Goal: Use online tool/utility: Use online tool/utility

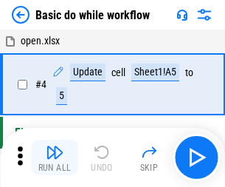
click at [55, 157] on img "button" at bounding box center [55, 152] width 18 height 18
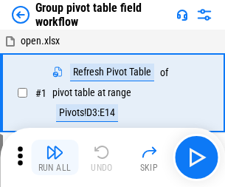
click at [55, 157] on img "button" at bounding box center [55, 152] width 18 height 18
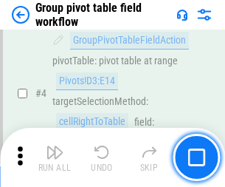
scroll to position [762, 0]
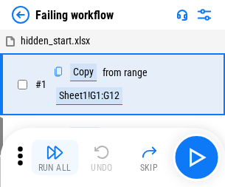
click at [55, 157] on img "button" at bounding box center [55, 152] width 18 height 18
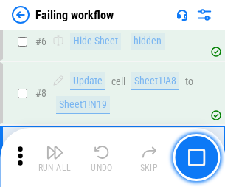
scroll to position [313, 0]
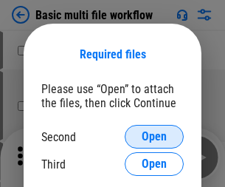
click at [154, 137] on span "Open" at bounding box center [154, 137] width 25 height 12
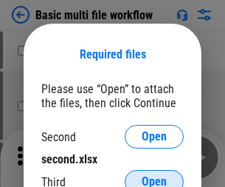
click at [154, 176] on span "Open" at bounding box center [154, 182] width 25 height 12
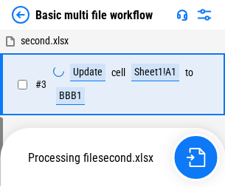
scroll to position [157, 0]
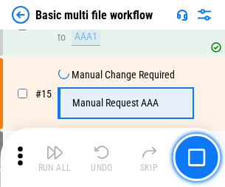
click at [55, 157] on img "button" at bounding box center [55, 152] width 18 height 18
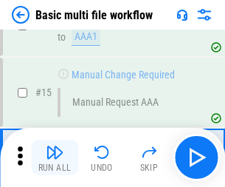
click at [55, 157] on img "button" at bounding box center [55, 152] width 18 height 18
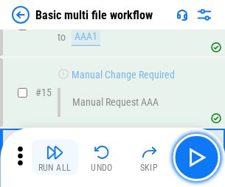
scroll to position [982, 0]
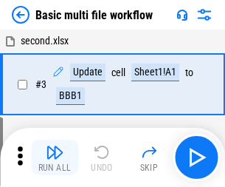
click at [55, 157] on img "button" at bounding box center [55, 152] width 18 height 18
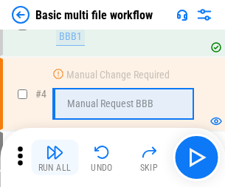
click at [55, 157] on img "button" at bounding box center [55, 152] width 18 height 18
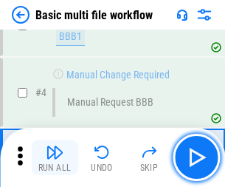
click at [55, 157] on img "button" at bounding box center [55, 152] width 18 height 18
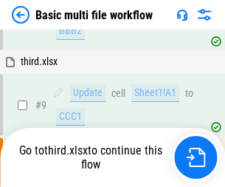
scroll to position [407, 0]
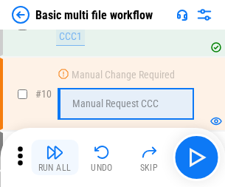
click at [55, 157] on img "button" at bounding box center [55, 152] width 18 height 18
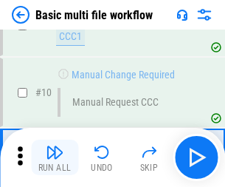
click at [55, 157] on img "button" at bounding box center [55, 152] width 18 height 18
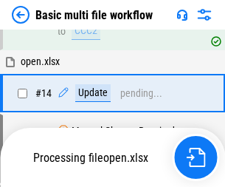
scroll to position [772, 0]
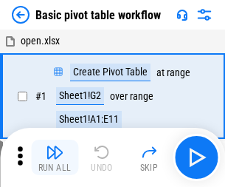
click at [55, 157] on img "button" at bounding box center [55, 152] width 18 height 18
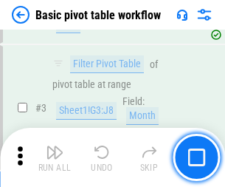
scroll to position [353, 0]
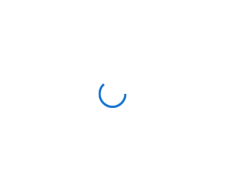
scroll to position [5, 0]
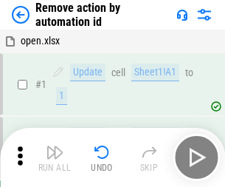
scroll to position [55, 0]
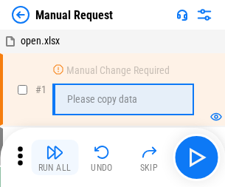
click at [55, 157] on img "button" at bounding box center [55, 152] width 18 height 18
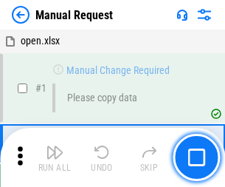
scroll to position [50, 0]
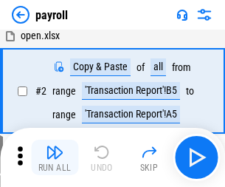
click at [55, 157] on img "button" at bounding box center [55, 152] width 18 height 18
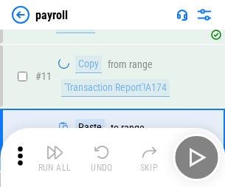
scroll to position [107, 0]
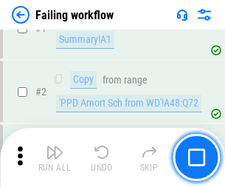
scroll to position [238, 0]
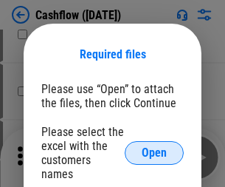
click at [154, 147] on span "Open" at bounding box center [154, 153] width 25 height 12
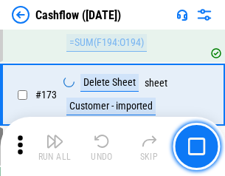
scroll to position [1562, 0]
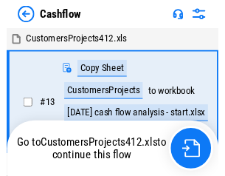
scroll to position [17, 0]
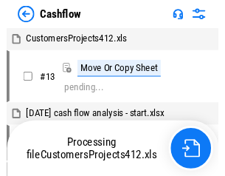
scroll to position [17, 0]
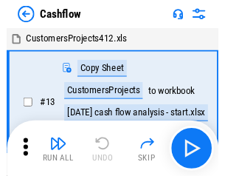
scroll to position [17, 0]
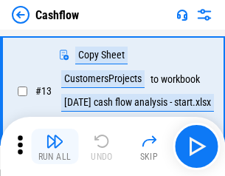
click at [55, 146] on img "button" at bounding box center [55, 141] width 18 height 18
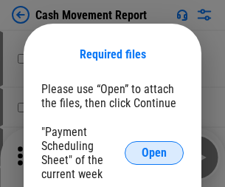
click at [154, 153] on span "Open" at bounding box center [154, 153] width 25 height 12
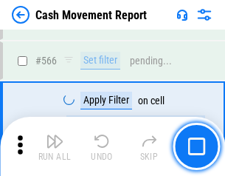
scroll to position [6764, 0]
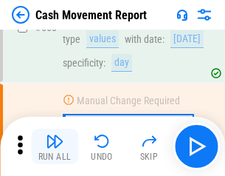
click at [55, 146] on img "button" at bounding box center [55, 141] width 18 height 18
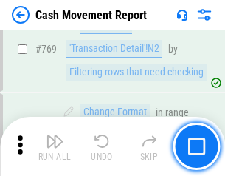
scroll to position [8201, 0]
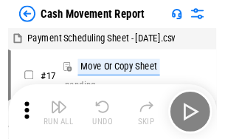
scroll to position [27, 0]
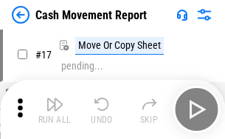
click at [55, 109] on img "button" at bounding box center [55, 104] width 18 height 18
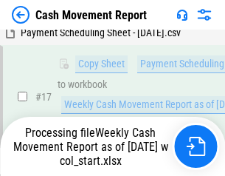
scroll to position [232, 0]
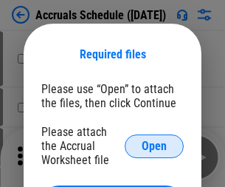
click at [154, 145] on span "Open" at bounding box center [154, 146] width 25 height 12
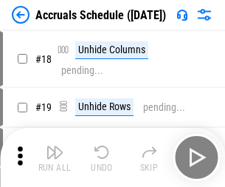
scroll to position [142, 0]
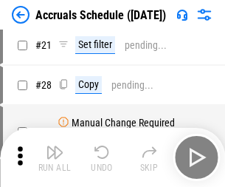
click at [55, 157] on img "button" at bounding box center [55, 152] width 18 height 18
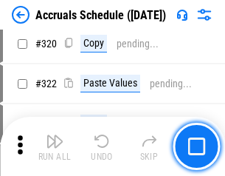
scroll to position [2745, 0]
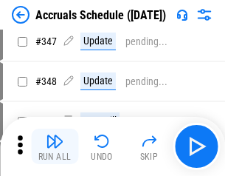
click at [55, 146] on img "button" at bounding box center [55, 141] width 18 height 18
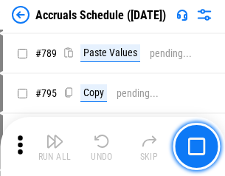
scroll to position [6200, 0]
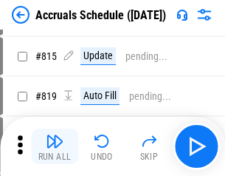
click at [55, 146] on img "button" at bounding box center [55, 141] width 18 height 18
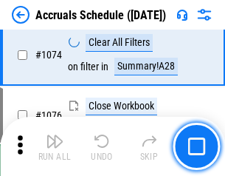
scroll to position [8840, 0]
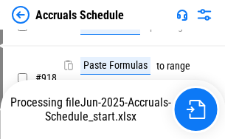
scroll to position [7802, 0]
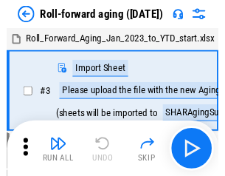
scroll to position [2, 0]
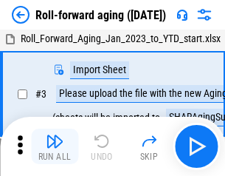
click at [55, 146] on img "button" at bounding box center [55, 141] width 18 height 18
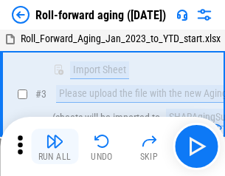
click at [55, 146] on img "button" at bounding box center [55, 141] width 18 height 18
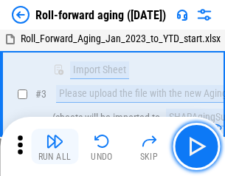
scroll to position [95, 0]
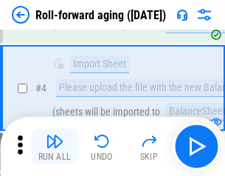
click at [55, 146] on img "button" at bounding box center [55, 141] width 18 height 18
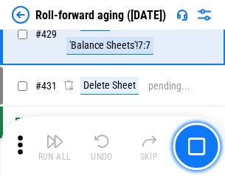
scroll to position [5118, 0]
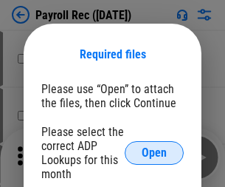
click at [154, 153] on span "Open" at bounding box center [154, 153] width 25 height 12
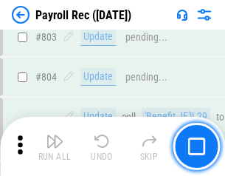
scroll to position [9377, 0]
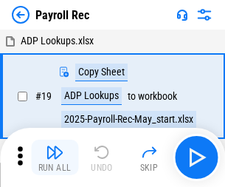
click at [55, 157] on img "button" at bounding box center [55, 152] width 18 height 18
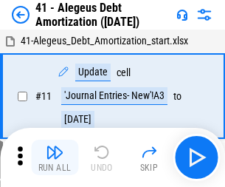
click at [55, 157] on img "button" at bounding box center [55, 152] width 18 height 18
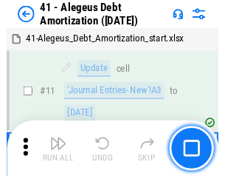
scroll to position [182, 0]
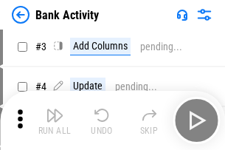
click at [55, 120] on img "button" at bounding box center [55, 115] width 18 height 18
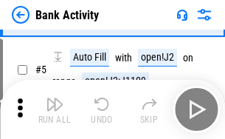
scroll to position [78, 0]
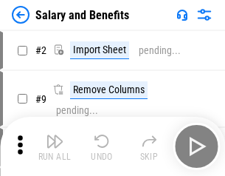
click at [55, 146] on img "button" at bounding box center [55, 141] width 18 height 18
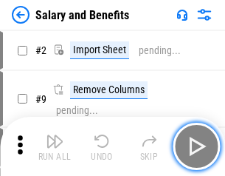
scroll to position [20, 0]
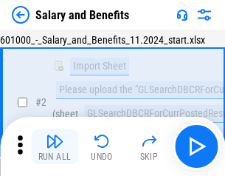
click at [55, 146] on img "button" at bounding box center [55, 141] width 18 height 18
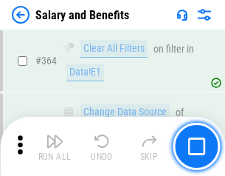
scroll to position [6950, 0]
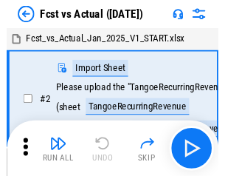
scroll to position [19, 0]
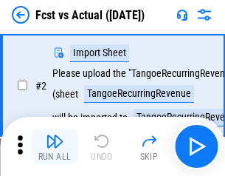
click at [55, 146] on img "button" at bounding box center [55, 141] width 18 height 18
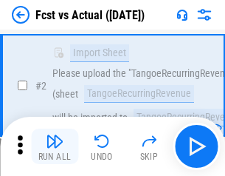
click at [55, 146] on img "button" at bounding box center [55, 141] width 18 height 18
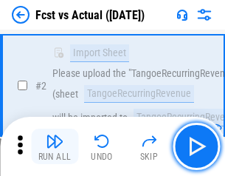
scroll to position [138, 0]
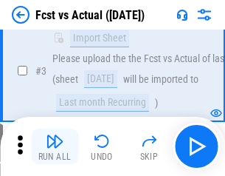
click at [55, 146] on img "button" at bounding box center [55, 141] width 18 height 18
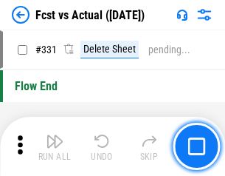
scroll to position [7065, 0]
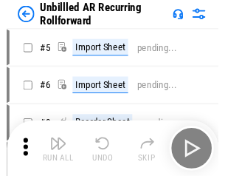
scroll to position [32, 0]
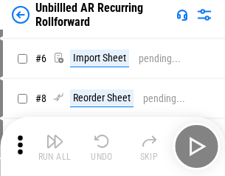
click at [55, 146] on img "button" at bounding box center [55, 141] width 18 height 18
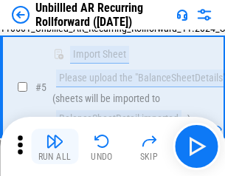
click at [55, 146] on img "button" at bounding box center [55, 141] width 18 height 18
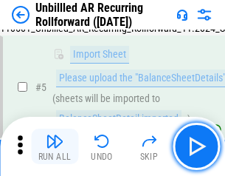
scroll to position [139, 0]
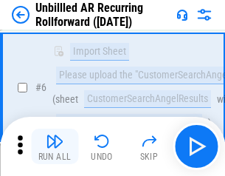
click at [55, 146] on img "button" at bounding box center [55, 141] width 18 height 18
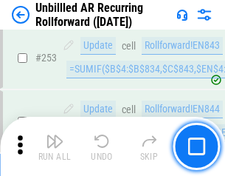
scroll to position [5013, 0]
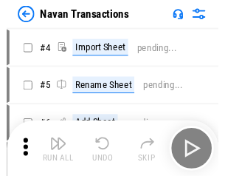
scroll to position [24, 0]
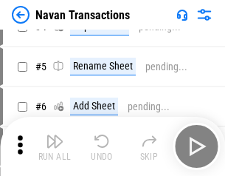
click at [55, 146] on img "button" at bounding box center [55, 141] width 18 height 18
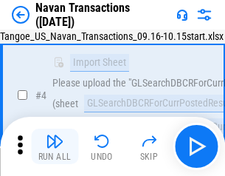
click at [55, 146] on img "button" at bounding box center [55, 141] width 18 height 18
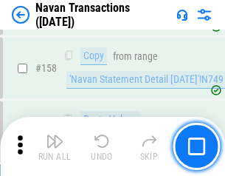
scroll to position [4785, 0]
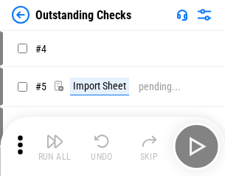
click at [55, 146] on img "button" at bounding box center [55, 141] width 18 height 18
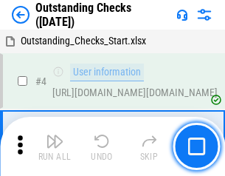
scroll to position [62, 0]
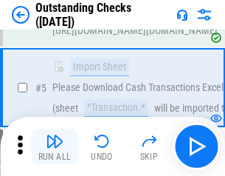
click at [55, 146] on img "button" at bounding box center [55, 141] width 18 height 18
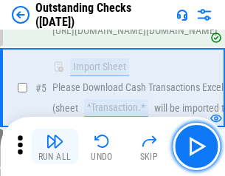
scroll to position [154, 0]
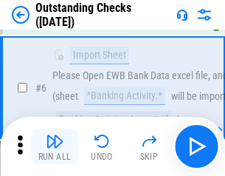
click at [55, 146] on img "button" at bounding box center [55, 141] width 18 height 18
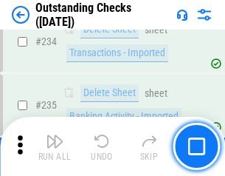
scroll to position [4482, 0]
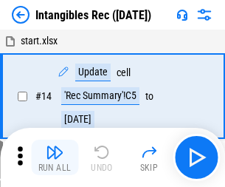
click at [55, 157] on img "button" at bounding box center [55, 152] width 18 height 18
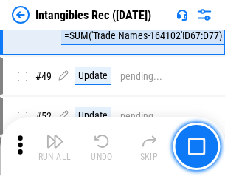
scroll to position [575, 0]
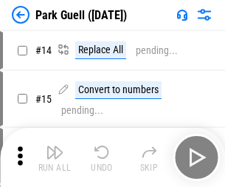
click at [55, 146] on img "button" at bounding box center [55, 152] width 18 height 18
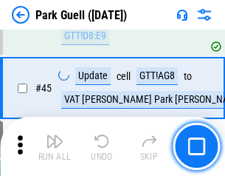
scroll to position [1846, 0]
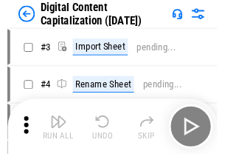
scroll to position [43, 0]
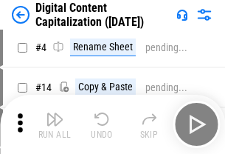
click at [55, 124] on img "button" at bounding box center [55, 119] width 18 height 18
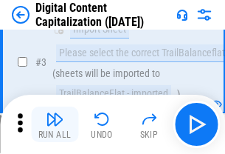
click at [55, 124] on img "button" at bounding box center [55, 119] width 18 height 18
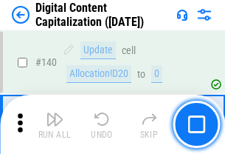
scroll to position [1565, 0]
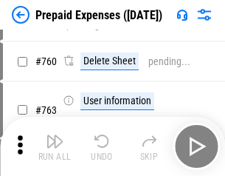
click at [55, 146] on img "button" at bounding box center [55, 141] width 18 height 18
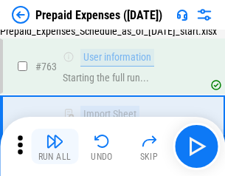
click at [55, 146] on img "button" at bounding box center [55, 141] width 18 height 18
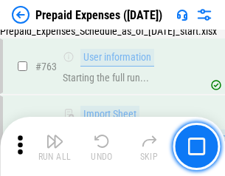
scroll to position [4178, 0]
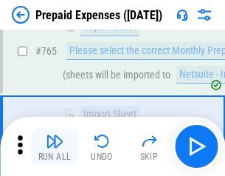
click at [55, 146] on img "button" at bounding box center [55, 141] width 18 height 18
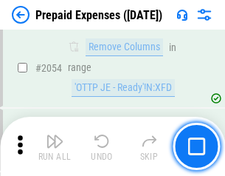
scroll to position [15428, 0]
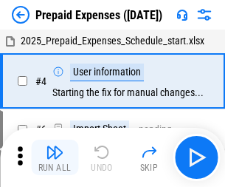
click at [55, 157] on img "button" at bounding box center [55, 152] width 18 height 18
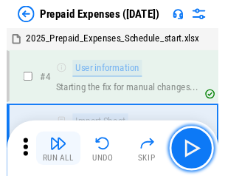
scroll to position [65, 0]
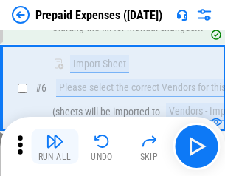
click at [55, 146] on img "button" at bounding box center [55, 141] width 18 height 18
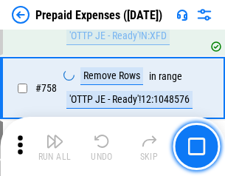
scroll to position [5259, 0]
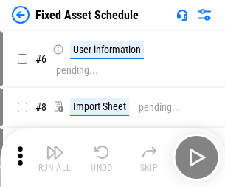
click at [55, 157] on img "button" at bounding box center [55, 152] width 18 height 18
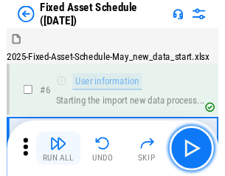
scroll to position [80, 0]
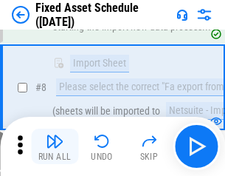
click at [55, 146] on img "button" at bounding box center [55, 141] width 18 height 18
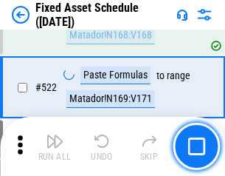
scroll to position [5130, 0]
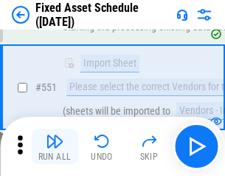
click at [55, 146] on img "button" at bounding box center [55, 141] width 18 height 18
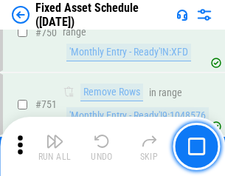
scroll to position [7195, 0]
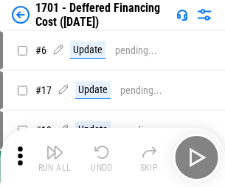
click at [55, 157] on img "button" at bounding box center [55, 152] width 18 height 18
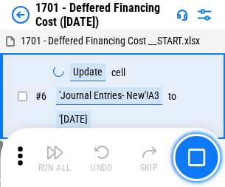
scroll to position [177, 0]
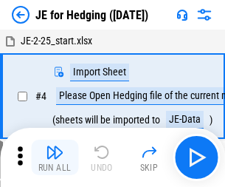
click at [55, 146] on img "button" at bounding box center [55, 152] width 18 height 18
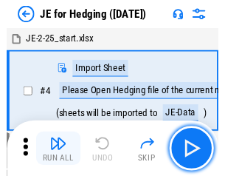
scroll to position [2, 0]
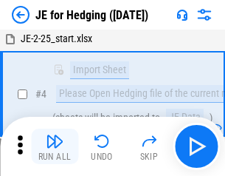
click at [55, 146] on img "button" at bounding box center [55, 141] width 18 height 18
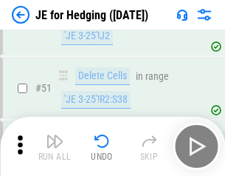
scroll to position [956, 0]
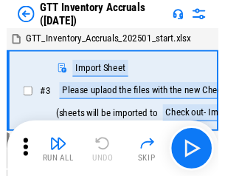
scroll to position [2, 0]
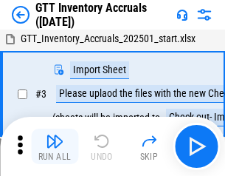
click at [55, 146] on img "button" at bounding box center [55, 141] width 18 height 18
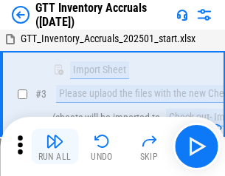
click at [55, 146] on img "button" at bounding box center [55, 141] width 18 height 18
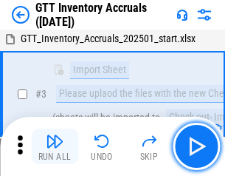
scroll to position [95, 0]
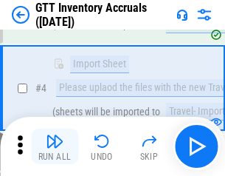
click at [55, 146] on img "button" at bounding box center [55, 141] width 18 height 18
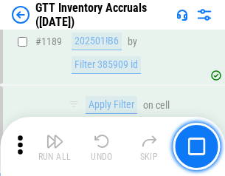
scroll to position [12052, 0]
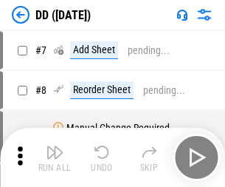
click at [55, 157] on img "button" at bounding box center [55, 152] width 18 height 18
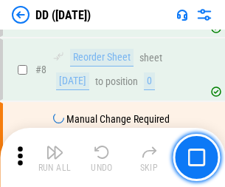
scroll to position [142, 0]
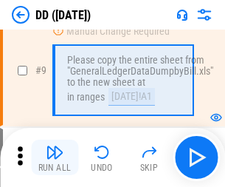
click at [55, 157] on img "button" at bounding box center [55, 152] width 18 height 18
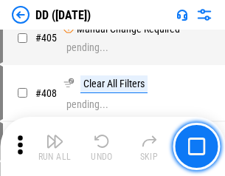
scroll to position [6604, 0]
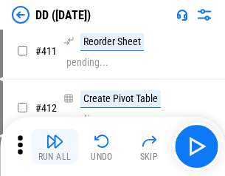
click at [55, 146] on img "button" at bounding box center [55, 141] width 18 height 18
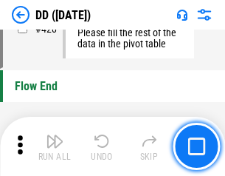
scroll to position [7064, 0]
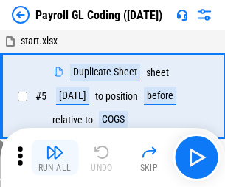
click at [55, 157] on img "button" at bounding box center [55, 152] width 18 height 18
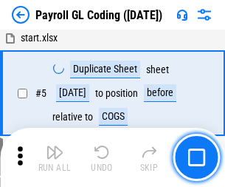
scroll to position [177, 0]
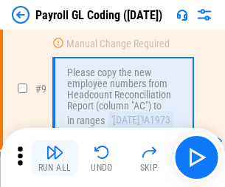
click at [55, 157] on img "button" at bounding box center [55, 152] width 18 height 18
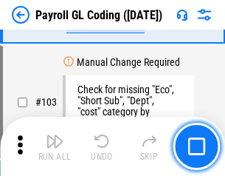
scroll to position [3463, 0]
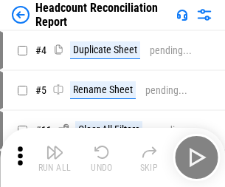
click at [55, 157] on img "button" at bounding box center [55, 152] width 18 height 18
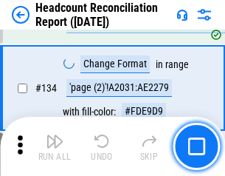
scroll to position [1774, 0]
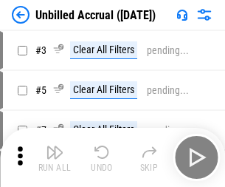
click at [55, 157] on img "button" at bounding box center [55, 152] width 18 height 18
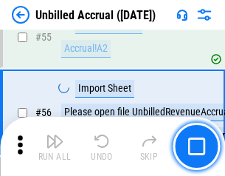
scroll to position [1541, 0]
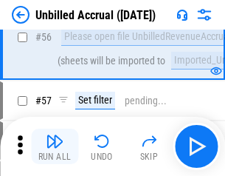
click at [55, 146] on img "button" at bounding box center [55, 141] width 18 height 18
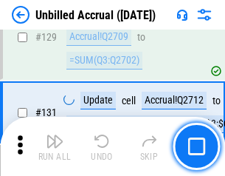
scroll to position [4396, 0]
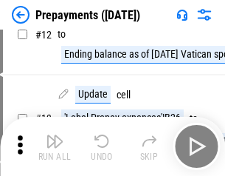
scroll to position [92, 0]
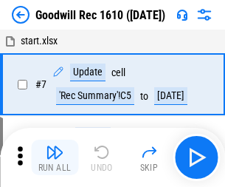
click at [55, 157] on img "button" at bounding box center [55, 152] width 18 height 18
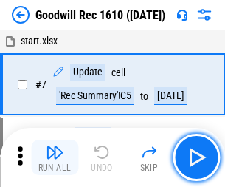
scroll to position [252, 0]
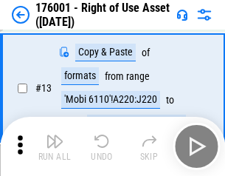
scroll to position [95, 0]
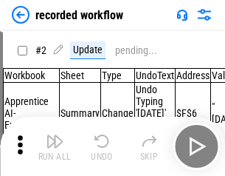
click at [55, 146] on img "button" at bounding box center [55, 141] width 18 height 18
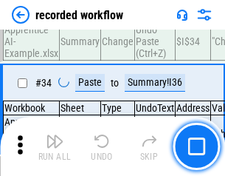
scroll to position [4613, 0]
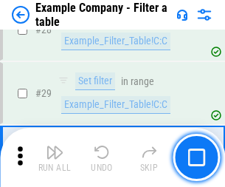
scroll to position [1351, 0]
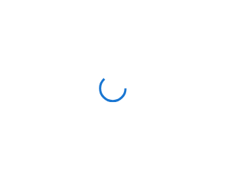
scroll to position [23, 0]
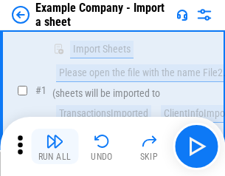
click at [55, 146] on img "button" at bounding box center [55, 141] width 18 height 18
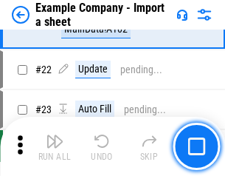
scroll to position [326, 0]
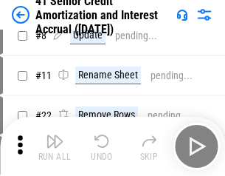
click at [55, 146] on img "button" at bounding box center [55, 141] width 18 height 18
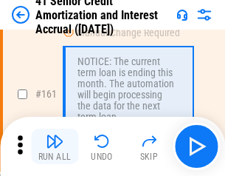
click at [55, 146] on img "button" at bounding box center [55, 141] width 18 height 18
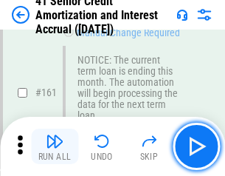
scroll to position [1579, 0]
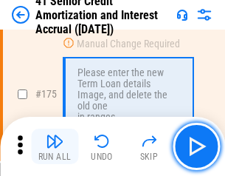
click at [55, 146] on img "button" at bounding box center [55, 141] width 18 height 18
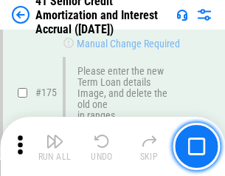
scroll to position [1728, 0]
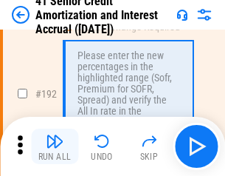
click at [55, 146] on img "button" at bounding box center [55, 141] width 18 height 18
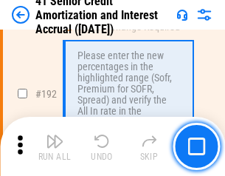
scroll to position [1883, 0]
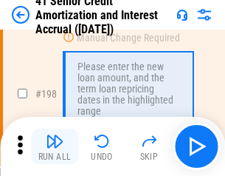
click at [55, 146] on img "button" at bounding box center [55, 141] width 18 height 18
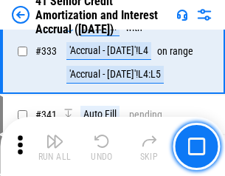
scroll to position [3770, 0]
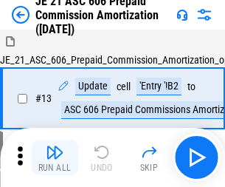
click at [55, 146] on img "button" at bounding box center [55, 152] width 18 height 18
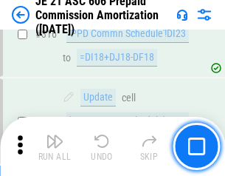
scroll to position [2756, 0]
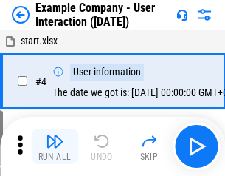
click at [55, 146] on img "button" at bounding box center [55, 141] width 18 height 18
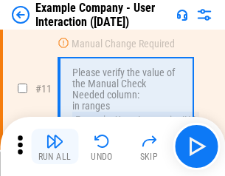
click at [55, 146] on img "button" at bounding box center [55, 141] width 18 height 18
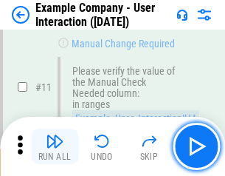
scroll to position [320, 0]
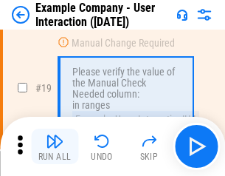
click at [55, 146] on img "button" at bounding box center [55, 141] width 18 height 18
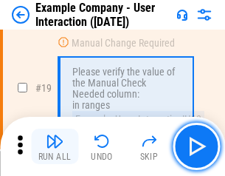
click at [55, 146] on img "button" at bounding box center [55, 141] width 18 height 18
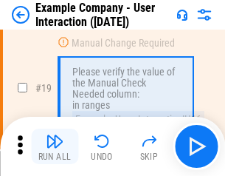
click at [55, 146] on img "button" at bounding box center [55, 141] width 18 height 18
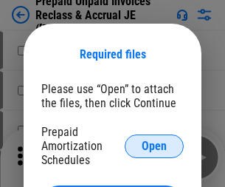
click at [154, 145] on span "Open" at bounding box center [154, 146] width 25 height 12
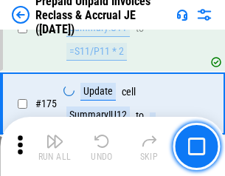
scroll to position [1993, 0]
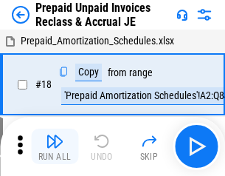
click at [55, 146] on img "button" at bounding box center [55, 141] width 18 height 18
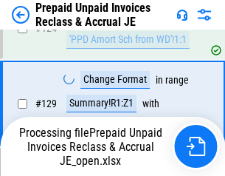
scroll to position [1284, 0]
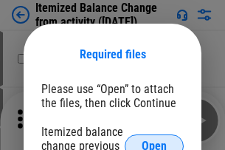
click at [154, 140] on span "Open" at bounding box center [154, 146] width 25 height 12
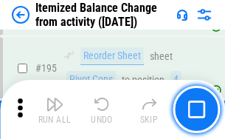
scroll to position [2841, 0]
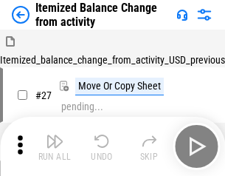
scroll to position [23, 0]
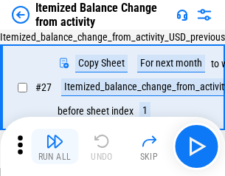
click at [55, 146] on img "button" at bounding box center [55, 141] width 18 height 18
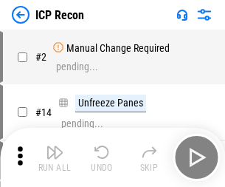
scroll to position [7, 0]
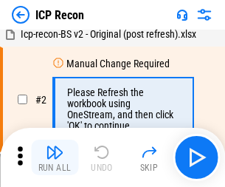
click at [55, 157] on img "button" at bounding box center [55, 152] width 18 height 18
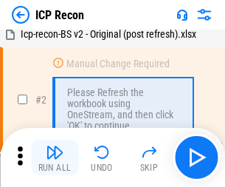
click at [55, 157] on img "button" at bounding box center [55, 152] width 18 height 18
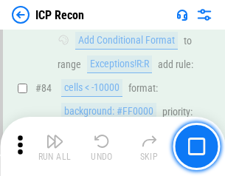
scroll to position [1446, 0]
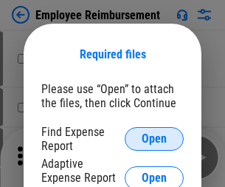
click at [154, 139] on span "Open" at bounding box center [154, 139] width 25 height 12
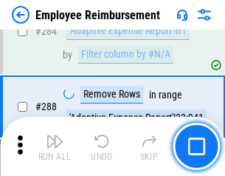
scroll to position [4012, 0]
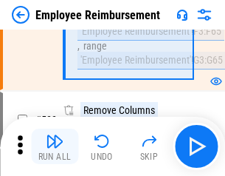
click at [55, 146] on img "button" at bounding box center [55, 141] width 18 height 18
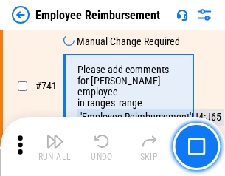
scroll to position [10355, 0]
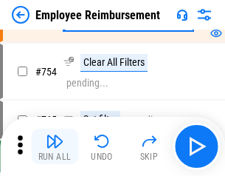
click at [55, 146] on img "button" at bounding box center [55, 141] width 18 height 18
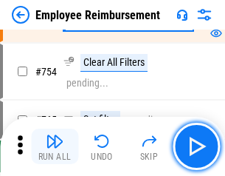
click at [55, 146] on img "button" at bounding box center [55, 141] width 18 height 18
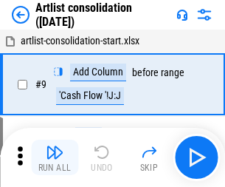
click at [55, 157] on img "button" at bounding box center [55, 152] width 18 height 18
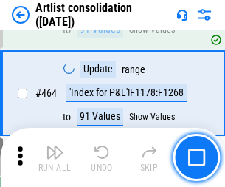
scroll to position [6463, 0]
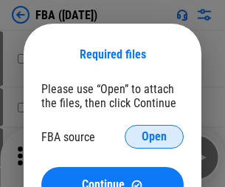
click at [154, 137] on span "Open" at bounding box center [154, 137] width 25 height 12
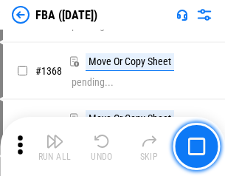
scroll to position [15677, 0]
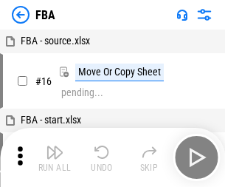
scroll to position [15, 0]
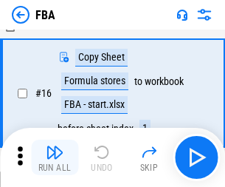
click at [55, 157] on img "button" at bounding box center [55, 152] width 18 height 18
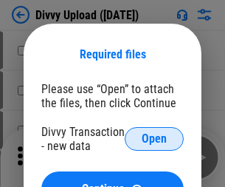
click at [154, 139] on span "Open" at bounding box center [154, 139] width 25 height 12
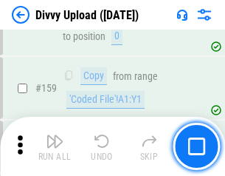
scroll to position [1528, 0]
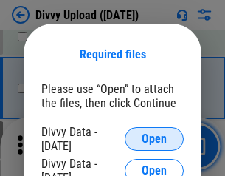
click at [154, 139] on span "Open" at bounding box center [154, 139] width 25 height 12
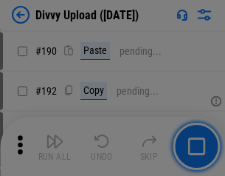
scroll to position [1863, 0]
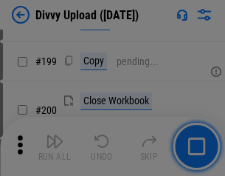
scroll to position [2146, 0]
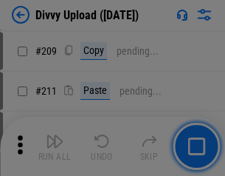
scroll to position [2507, 0]
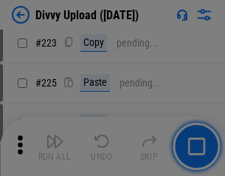
scroll to position [2945, 0]
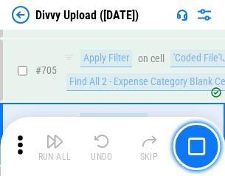
scroll to position [10096, 0]
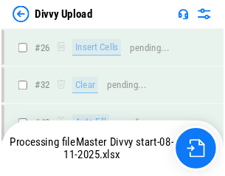
scroll to position [1528, 0]
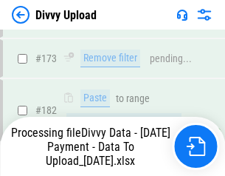
scroll to position [1663, 0]
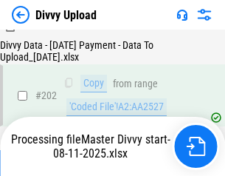
scroll to position [2388, 0]
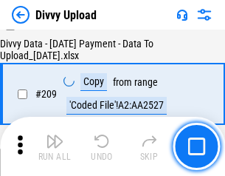
scroll to position [2714, 0]
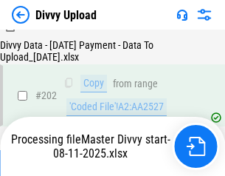
scroll to position [2400, 0]
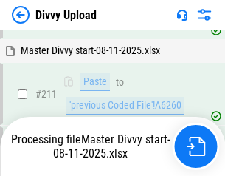
scroll to position [2852, 0]
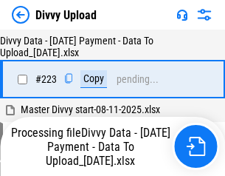
scroll to position [3365, 0]
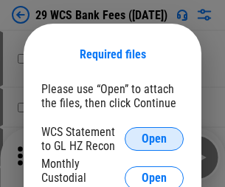
click at [154, 139] on span "Open" at bounding box center [154, 139] width 25 height 12
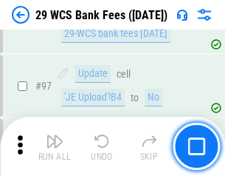
scroll to position [1438, 0]
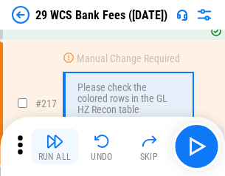
click at [55, 146] on img "button" at bounding box center [55, 141] width 18 height 18
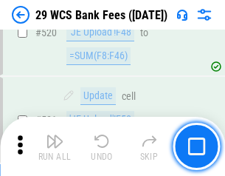
scroll to position [7617, 0]
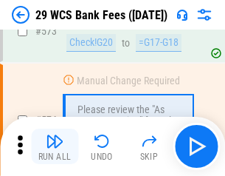
click at [55, 146] on img "button" at bounding box center [55, 141] width 18 height 18
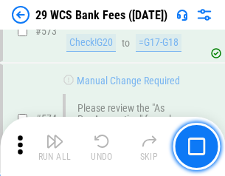
scroll to position [8173, 0]
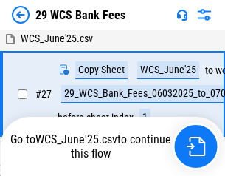
scroll to position [294, 0]
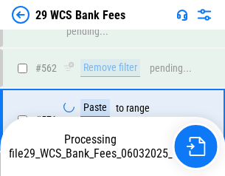
scroll to position [8071, 0]
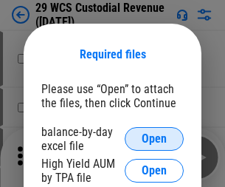
click at [154, 139] on span "Open" at bounding box center [154, 139] width 25 height 12
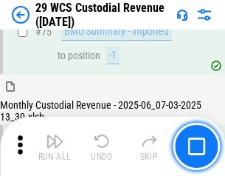
scroll to position [1542, 0]
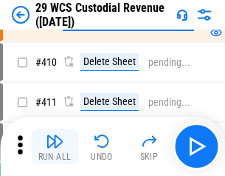
click at [55, 146] on img "button" at bounding box center [55, 141] width 18 height 18
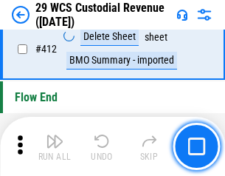
scroll to position [7049, 0]
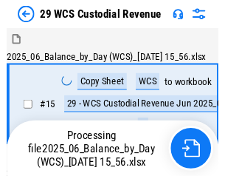
scroll to position [35, 0]
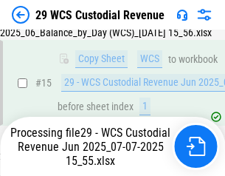
scroll to position [334, 0]
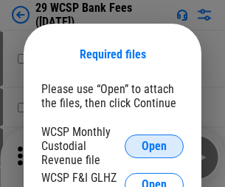
click at [154, 145] on span "Open" at bounding box center [154, 146] width 25 height 12
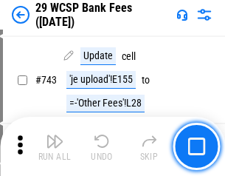
scroll to position [7438, 0]
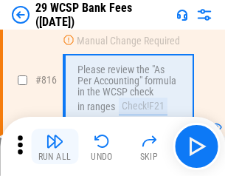
click at [55, 146] on img "button" at bounding box center [55, 141] width 18 height 18
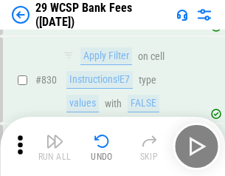
scroll to position [9364, 0]
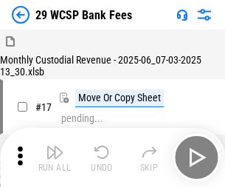
click at [55, 146] on img "button" at bounding box center [55, 152] width 18 height 18
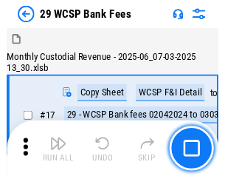
scroll to position [35, 0]
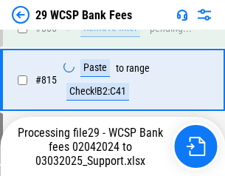
scroll to position [8724, 0]
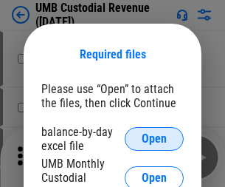
click at [154, 139] on span "Open" at bounding box center [154, 139] width 25 height 12
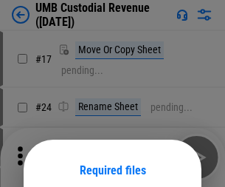
scroll to position [116, 0]
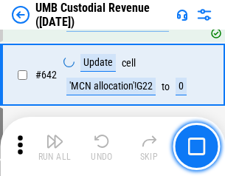
scroll to position [7644, 0]
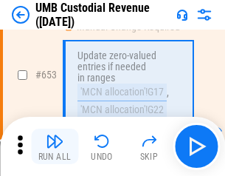
click at [55, 146] on img "button" at bounding box center [55, 141] width 18 height 18
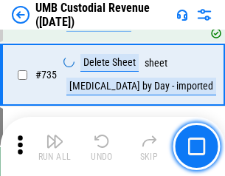
scroll to position [9025, 0]
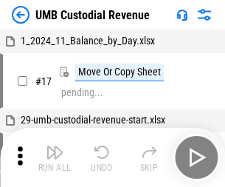
scroll to position [11, 0]
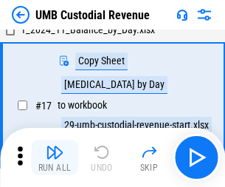
click at [55, 157] on img "button" at bounding box center [55, 152] width 18 height 18
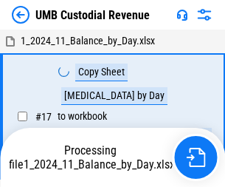
scroll to position [11, 0]
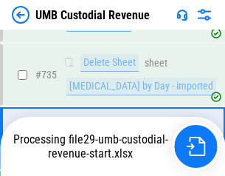
scroll to position [8991, 0]
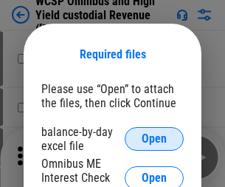
click at [154, 139] on span "Open" at bounding box center [154, 139] width 25 height 12
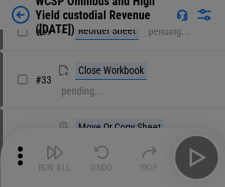
scroll to position [337, 0]
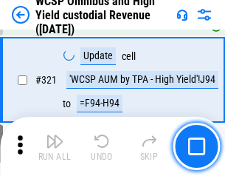
scroll to position [5745, 0]
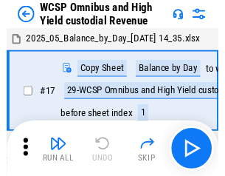
scroll to position [8, 0]
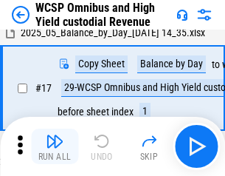
click at [55, 146] on img "button" at bounding box center [55, 141] width 18 height 18
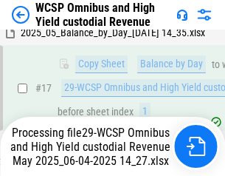
scroll to position [307, 0]
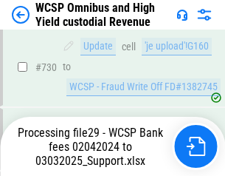
scroll to position [12827, 0]
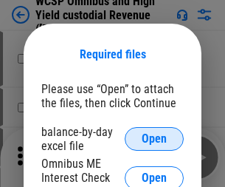
click at [154, 139] on span "Open" at bounding box center [154, 139] width 25 height 12
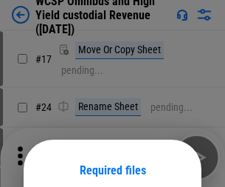
scroll to position [116, 0]
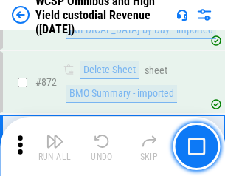
scroll to position [12491, 0]
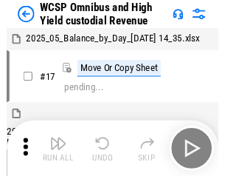
scroll to position [8, 0]
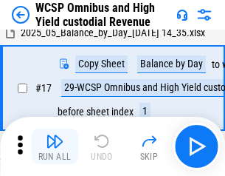
click at [55, 146] on img "button" at bounding box center [55, 141] width 18 height 18
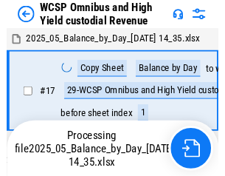
scroll to position [8, 0]
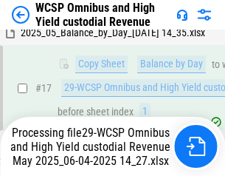
scroll to position [307, 0]
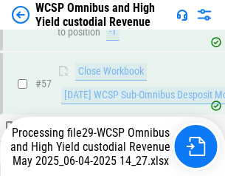
scroll to position [1514, 0]
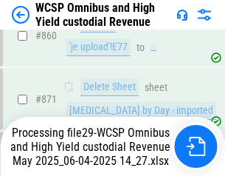
scroll to position [12457, 0]
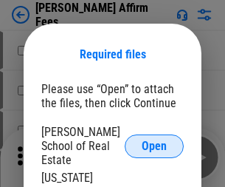
click at [154, 140] on span "Open" at bounding box center [154, 146] width 25 height 12
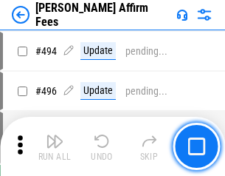
scroll to position [4013, 0]
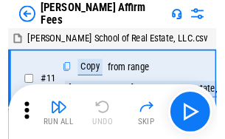
scroll to position [15, 0]
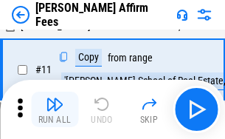
click at [55, 109] on img "button" at bounding box center [55, 104] width 18 height 18
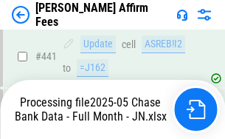
scroll to position [3871, 0]
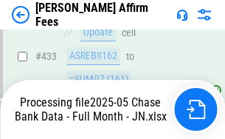
scroll to position [3893, 0]
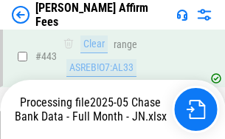
scroll to position [3871, 0]
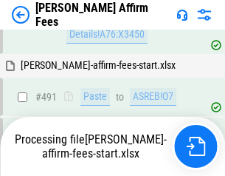
scroll to position [4013, 0]
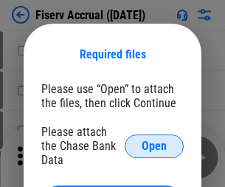
click at [154, 140] on span "Open" at bounding box center [154, 146] width 25 height 12
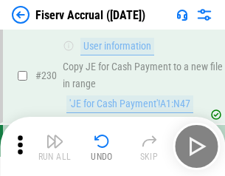
scroll to position [4677, 0]
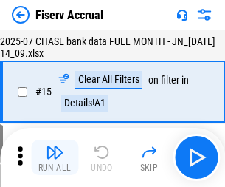
click at [55, 157] on img "button" at bounding box center [55, 152] width 18 height 18
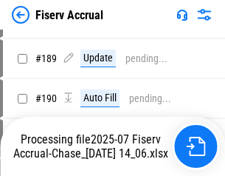
scroll to position [3793, 0]
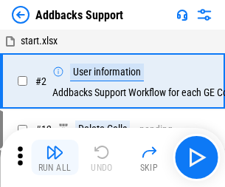
click at [55, 146] on img "button" at bounding box center [55, 152] width 18 height 18
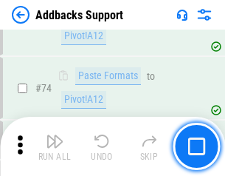
scroll to position [1075, 0]
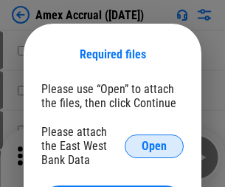
click at [154, 145] on span "Open" at bounding box center [154, 146] width 25 height 12
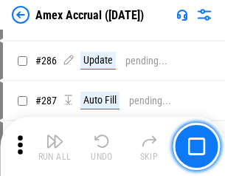
scroll to position [3842, 0]
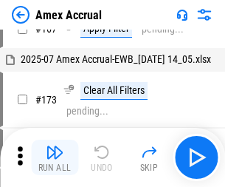
click at [55, 157] on img "button" at bounding box center [55, 152] width 18 height 18
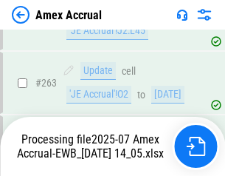
scroll to position [4215, 0]
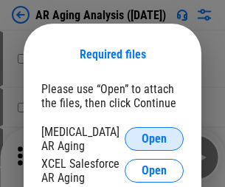
click at [154, 137] on span "Open" at bounding box center [154, 139] width 25 height 12
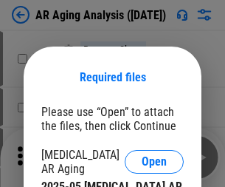
scroll to position [23, 0]
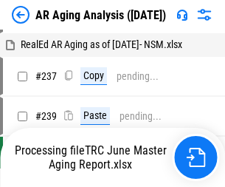
scroll to position [15, 0]
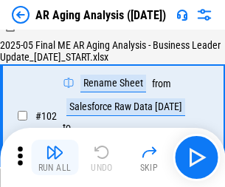
click at [55, 157] on img "button" at bounding box center [55, 152] width 18 height 18
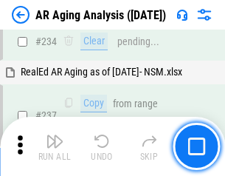
scroll to position [2288, 0]
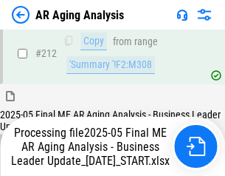
scroll to position [2271, 0]
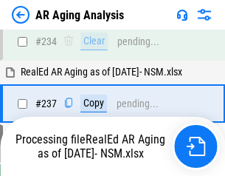
scroll to position [2332, 0]
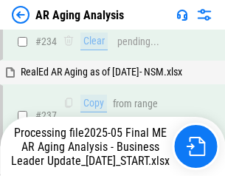
scroll to position [2332, 0]
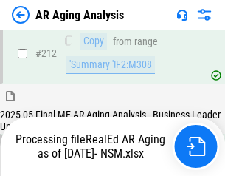
scroll to position [2219, 0]
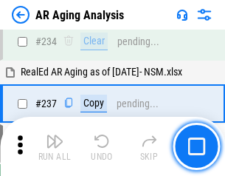
scroll to position [2271, 0]
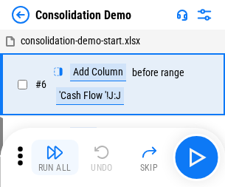
click at [55, 157] on img "button" at bounding box center [55, 152] width 18 height 18
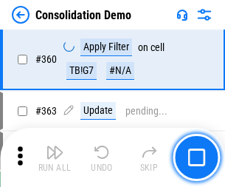
scroll to position [4947, 0]
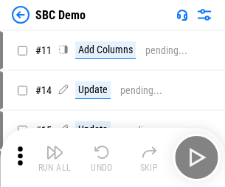
click at [55, 157] on img "button" at bounding box center [55, 152] width 18 height 18
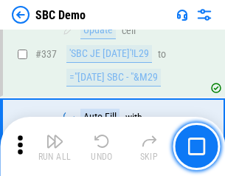
scroll to position [3883, 0]
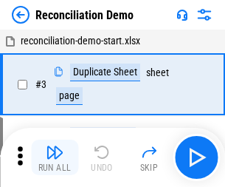
click at [55, 157] on img "button" at bounding box center [55, 152] width 18 height 18
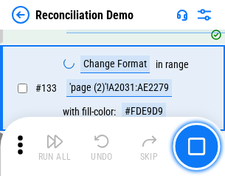
scroll to position [1753, 0]
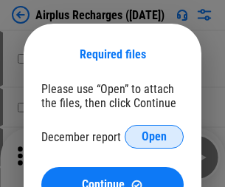
click at [154, 137] on span "Open" at bounding box center [154, 137] width 25 height 12
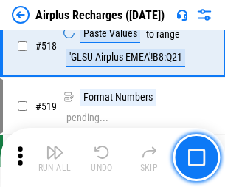
scroll to position [6351, 0]
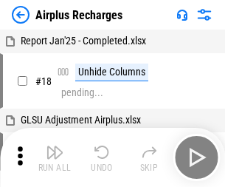
click at [55, 157] on img "button" at bounding box center [55, 152] width 18 height 18
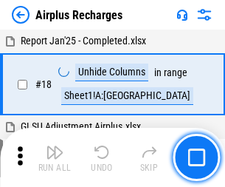
scroll to position [65, 0]
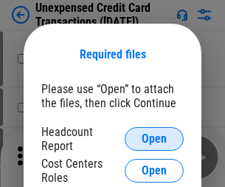
click at [154, 139] on span "Open" at bounding box center [154, 139] width 25 height 12
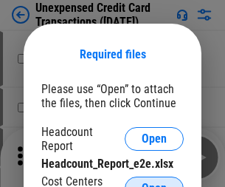
click at [154, 182] on span "Open" at bounding box center [154, 188] width 25 height 12
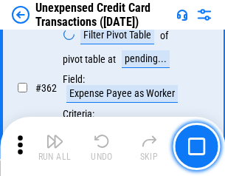
scroll to position [3796, 0]
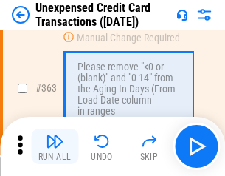
click at [55, 146] on img "button" at bounding box center [55, 141] width 18 height 18
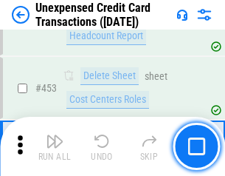
scroll to position [5034, 0]
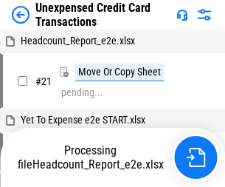
scroll to position [23, 0]
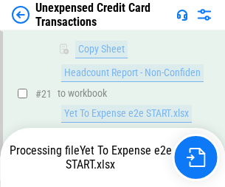
scroll to position [240, 0]
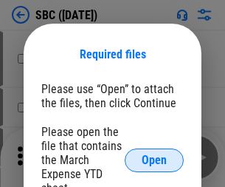
click at [154, 159] on span "Open" at bounding box center [154, 160] width 25 height 12
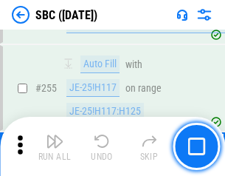
scroll to position [2884, 0]
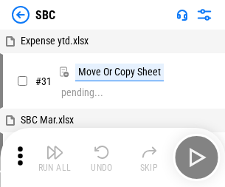
scroll to position [15, 0]
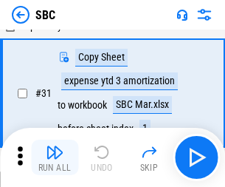
click at [55, 157] on img "button" at bounding box center [55, 152] width 18 height 18
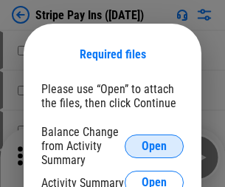
click at [154, 145] on span "Open" at bounding box center [154, 146] width 25 height 12
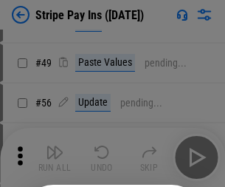
scroll to position [268, 0]
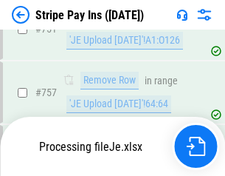
scroll to position [7772, 0]
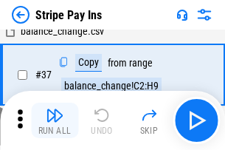
click at [55, 120] on img "button" at bounding box center [55, 115] width 18 height 18
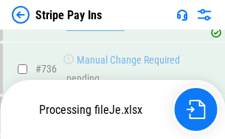
scroll to position [7739, 0]
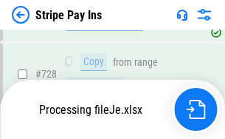
scroll to position [7739, 0]
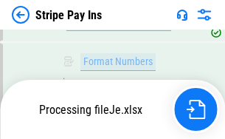
scroll to position [7739, 0]
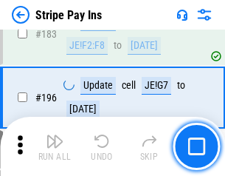
scroll to position [1998, 0]
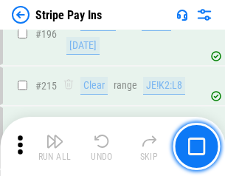
click at [55, 146] on img "button" at bounding box center [55, 141] width 18 height 18
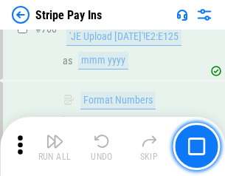
scroll to position [7721, 0]
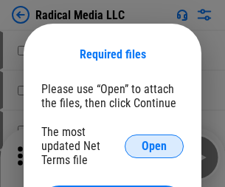
click at [154, 145] on span "Open" at bounding box center [154, 146] width 25 height 12
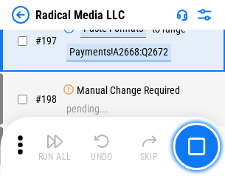
scroll to position [3414, 0]
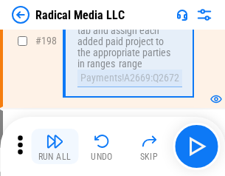
click at [55, 146] on img "button" at bounding box center [55, 141] width 18 height 18
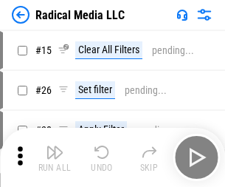
scroll to position [83, 0]
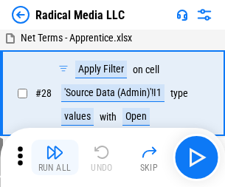
click at [55, 157] on img "button" at bounding box center [55, 152] width 18 height 18
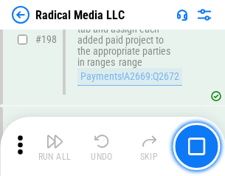
scroll to position [3700, 0]
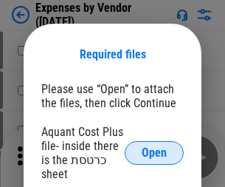
click at [154, 153] on span "Open" at bounding box center [154, 153] width 25 height 12
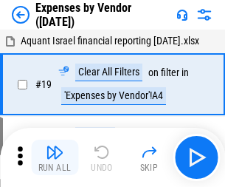
click at [55, 157] on img "button" at bounding box center [55, 152] width 18 height 18
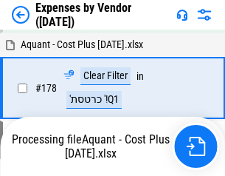
scroll to position [1151, 0]
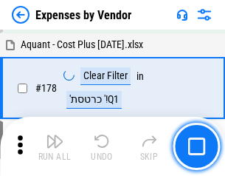
scroll to position [1151, 0]
